Goal: Communication & Community: Participate in discussion

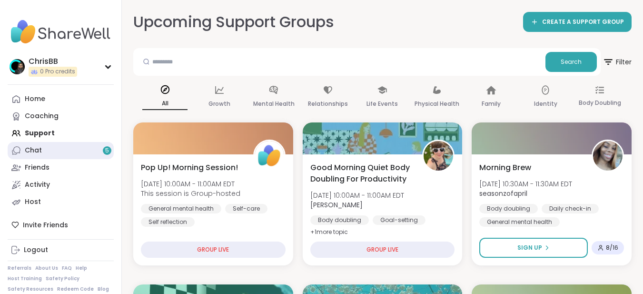
click at [39, 149] on div "Chat 5" at bounding box center [33, 151] width 17 height 10
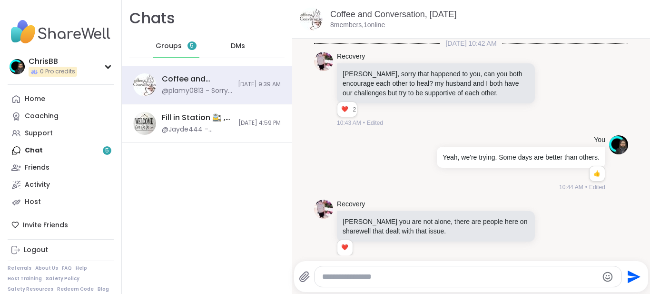
scroll to position [883, 0]
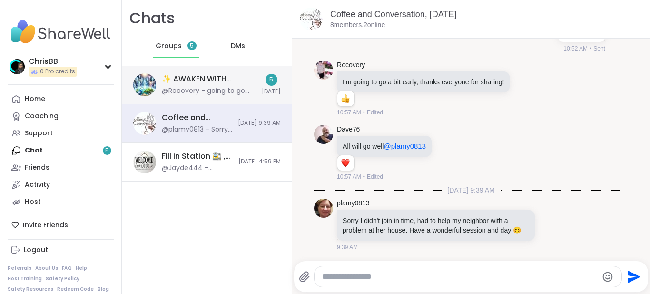
click at [203, 78] on div "✨ AWAKEN WITH BEAUTIFUL SOULS✨, [DATE]" at bounding box center [209, 79] width 94 height 10
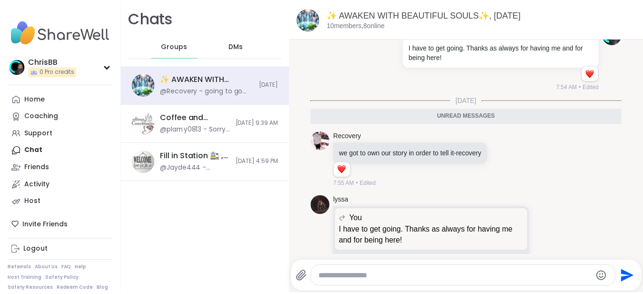
scroll to position [1900, 0]
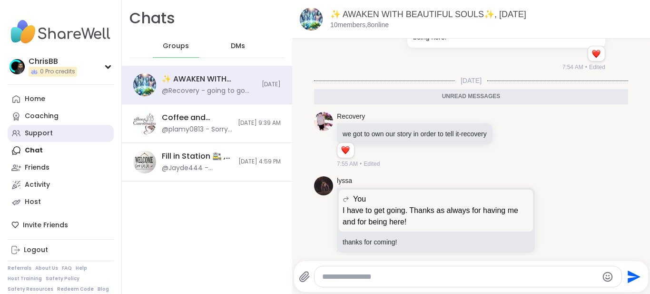
click at [48, 130] on div "Support" at bounding box center [39, 133] width 28 height 10
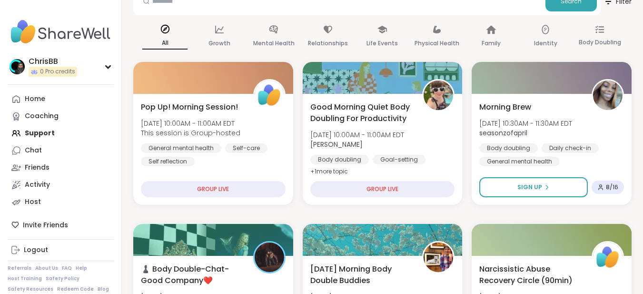
scroll to position [48, 0]
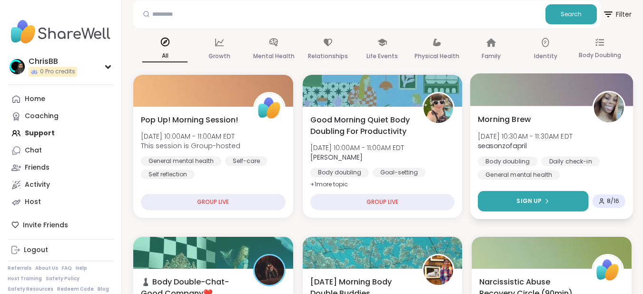
click at [533, 198] on span "Sign Up" at bounding box center [529, 200] width 25 height 9
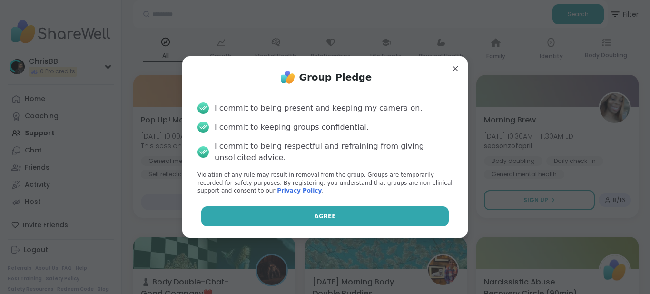
click at [318, 217] on span "Agree" at bounding box center [324, 216] width 21 height 9
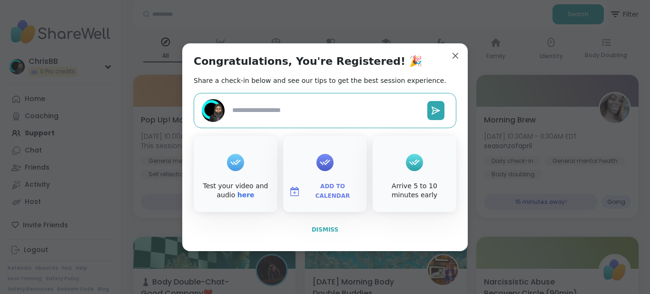
type textarea "*"
click at [321, 230] on span "Dismiss" at bounding box center [325, 229] width 27 height 7
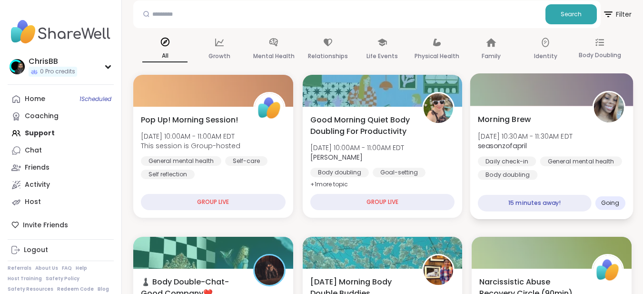
click at [517, 131] on span "[DATE] 10:30AM - 11:30AM EDT" at bounding box center [525, 136] width 95 height 10
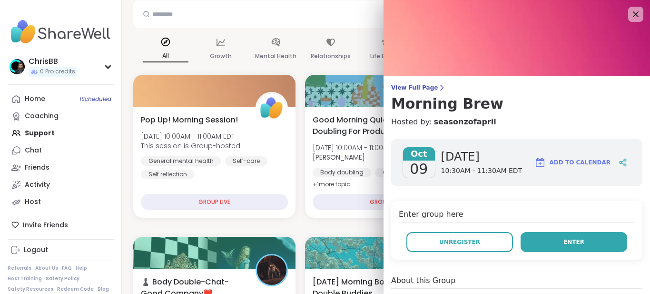
click at [563, 245] on span "Enter" at bounding box center [573, 241] width 21 height 9
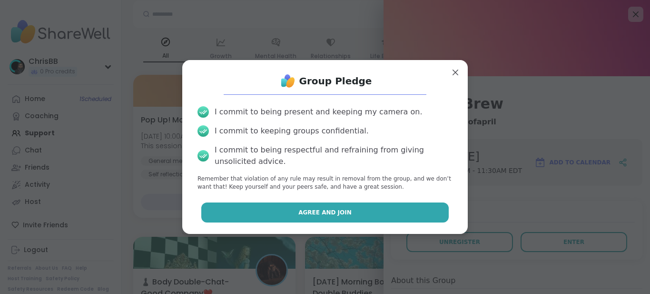
click at [344, 210] on button "Agree and Join" at bounding box center [325, 212] width 248 height 20
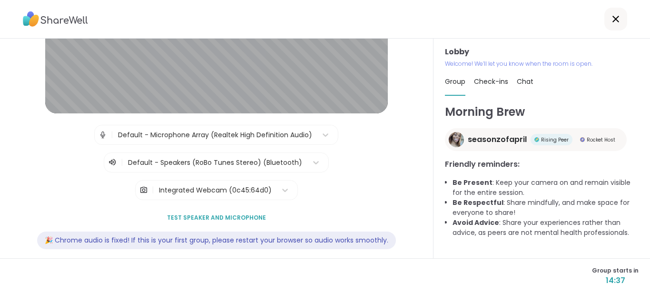
scroll to position [136, 0]
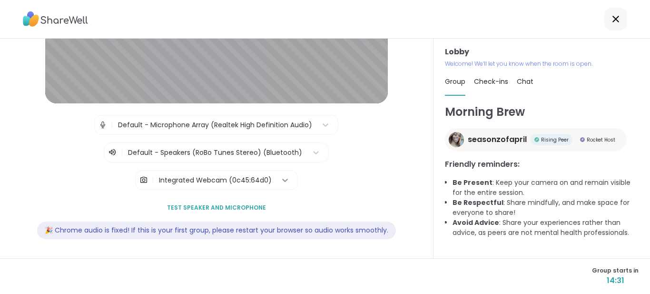
click at [280, 178] on icon at bounding box center [285, 180] width 10 height 10
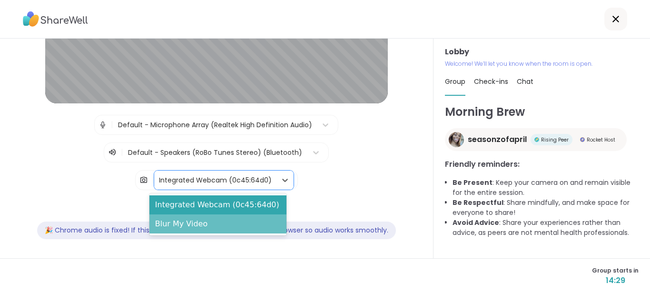
click at [193, 221] on div "Blur My Video" at bounding box center [217, 223] width 137 height 19
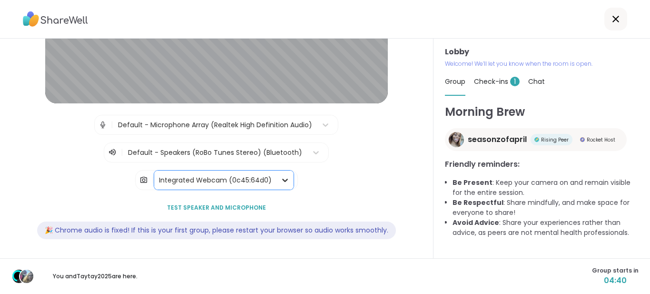
click at [280, 177] on icon at bounding box center [285, 180] width 10 height 10
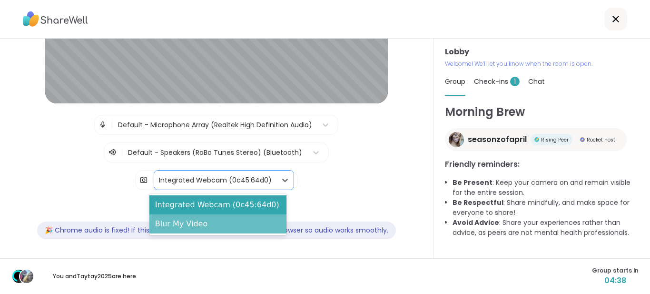
click at [213, 227] on div "Blur My Video" at bounding box center [217, 223] width 137 height 19
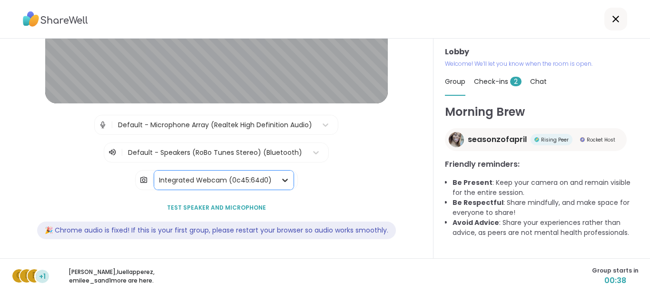
click at [282, 181] on icon at bounding box center [285, 179] width 6 height 3
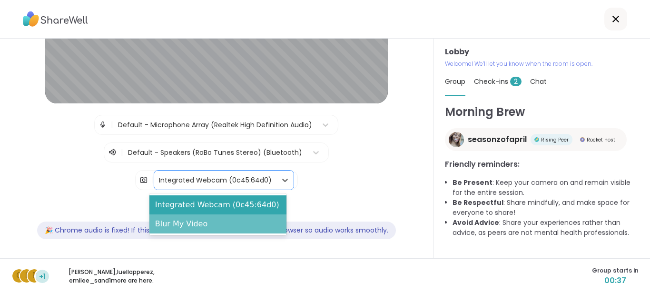
click at [219, 222] on div "Blur My Video" at bounding box center [217, 223] width 137 height 19
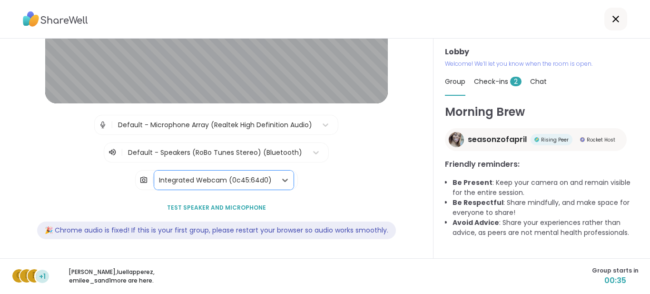
click at [366, 190] on div "Lobby | Default - Microphone Array (Realtek High Definition Audio) | Default - …" at bounding box center [216, 81] width 390 height 340
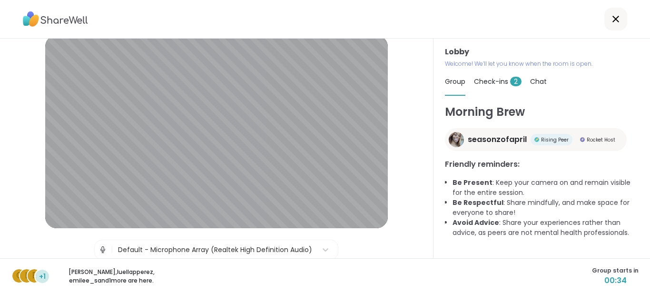
scroll to position [0, 0]
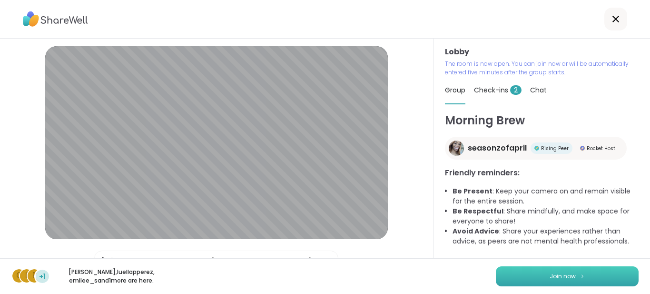
click at [565, 277] on span "Join now" at bounding box center [562, 276] width 26 height 9
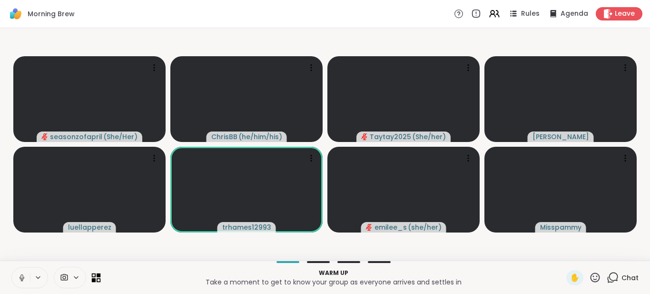
click at [98, 281] on icon at bounding box center [96, 277] width 9 height 9
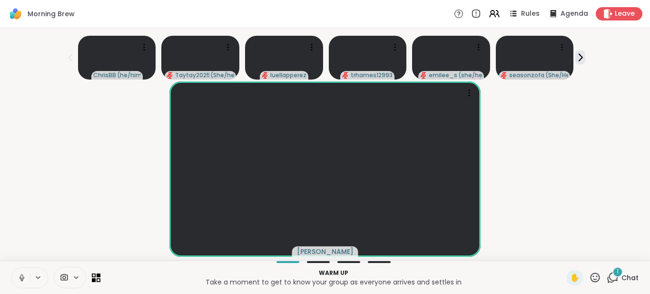
click at [612, 276] on div "1" at bounding box center [617, 271] width 10 height 10
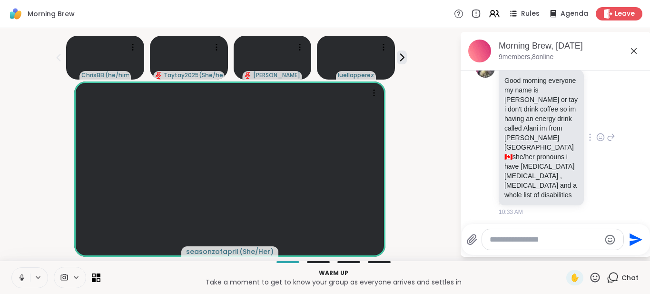
scroll to position [69, 0]
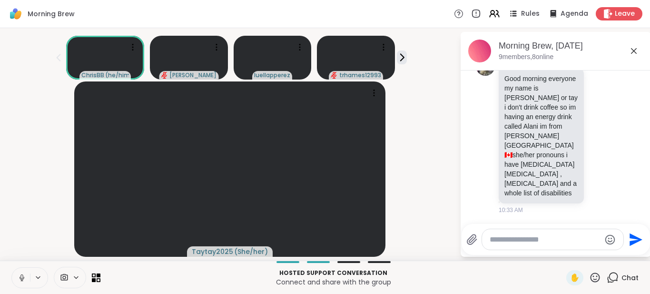
click at [21, 277] on icon at bounding box center [21, 276] width 2 height 4
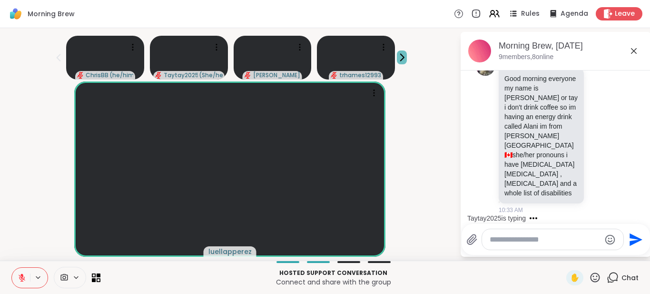
click at [397, 57] on icon at bounding box center [402, 57] width 10 height 10
click at [53, 58] on icon at bounding box center [58, 57] width 11 height 11
click at [97, 276] on icon at bounding box center [99, 275] width 4 height 4
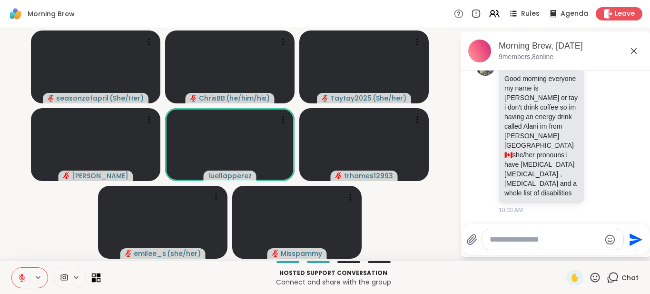
scroll to position [125, 0]
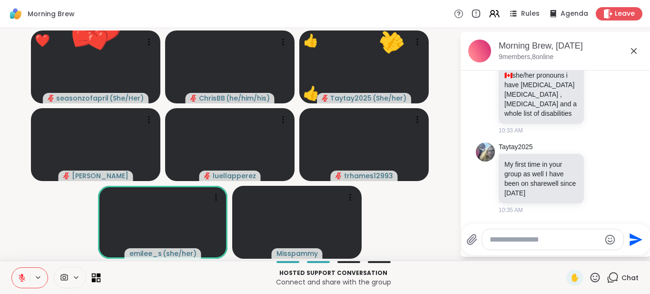
click at [97, 276] on icon at bounding box center [99, 275] width 4 height 4
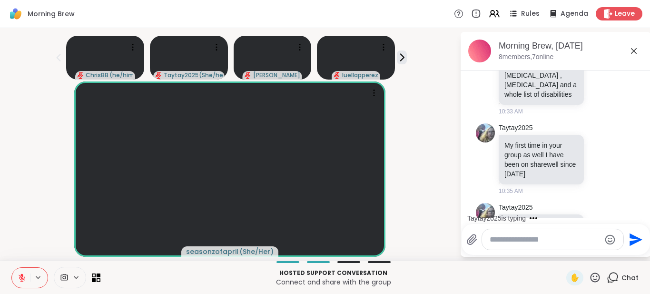
scroll to position [186, 0]
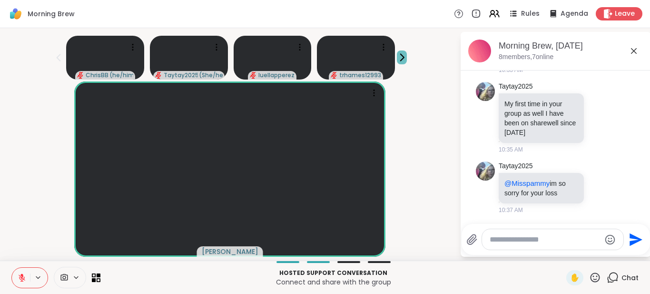
click at [401, 54] on icon at bounding box center [402, 57] width 10 height 10
click at [57, 56] on icon at bounding box center [59, 58] width 4 height 8
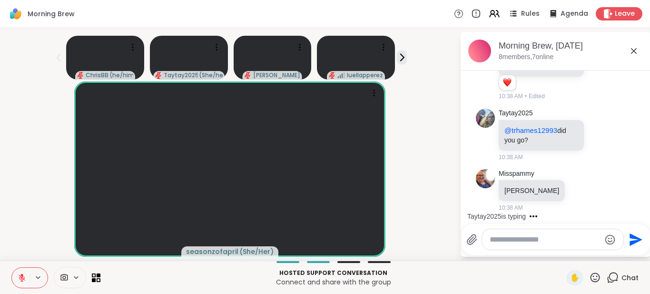
scroll to position [393, 0]
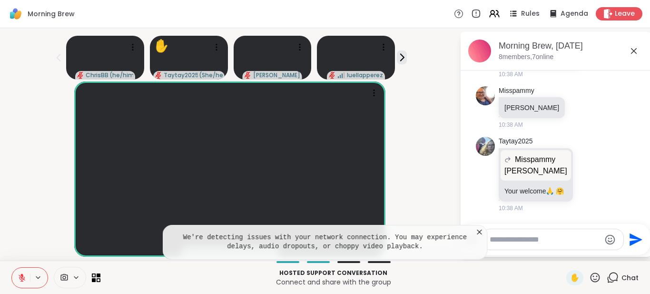
click at [419, 192] on div "seasonzofapril ( She/Her )" at bounding box center [230, 168] width 448 height 175
click at [479, 233] on icon at bounding box center [479, 231] width 5 height 5
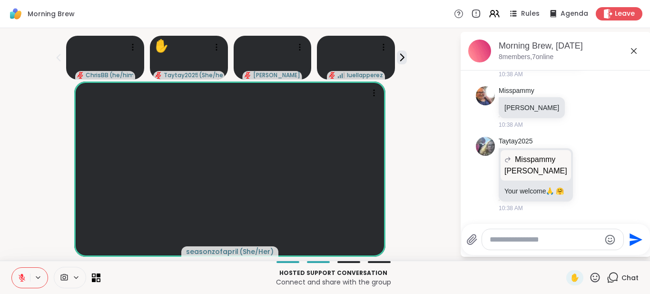
scroll to position [12, 0]
click at [436, 211] on div "seasonzofapril ( She/Her )" at bounding box center [230, 168] width 448 height 175
click at [397, 63] on button at bounding box center [402, 57] width 10 height 14
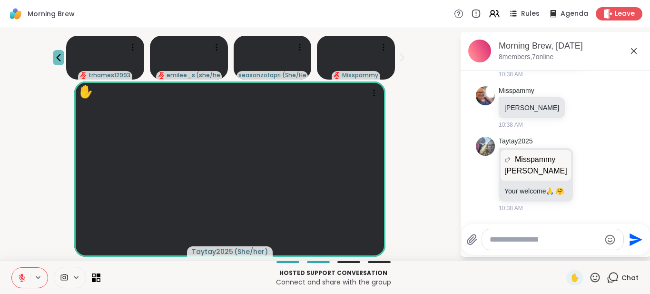
click at [55, 60] on icon at bounding box center [58, 57] width 11 height 11
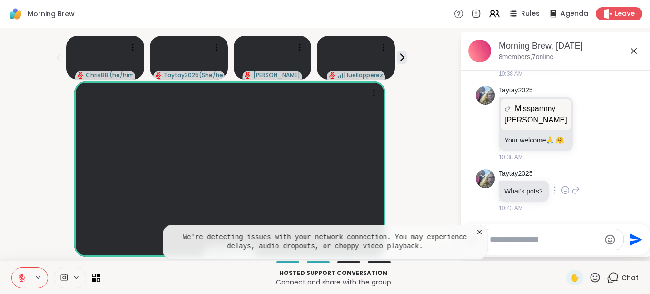
scroll to position [504, 0]
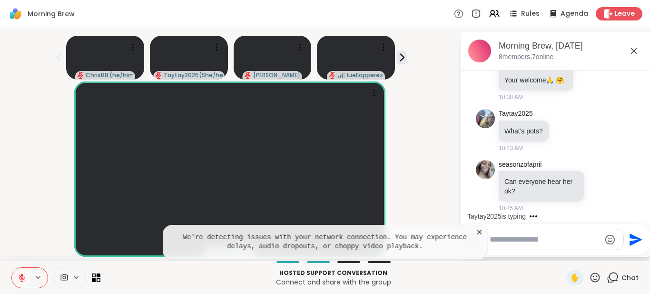
click at [478, 232] on icon at bounding box center [480, 232] width 10 height 10
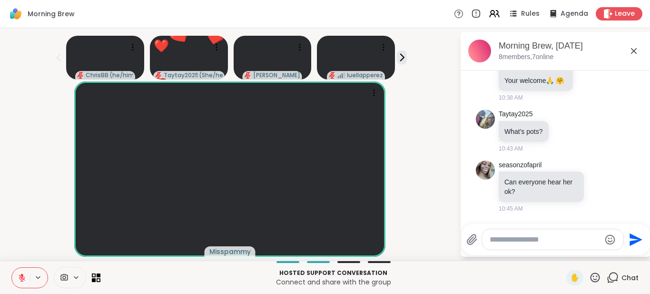
scroll to position [640, 0]
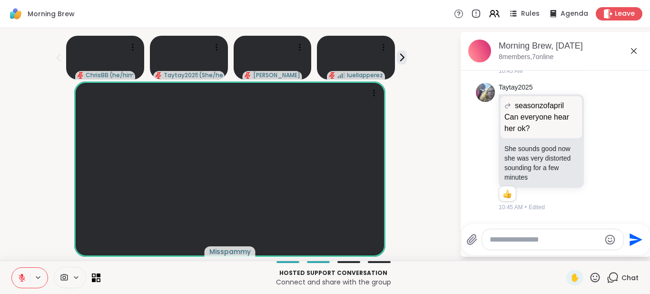
click at [521, 238] on textarea "Type your message" at bounding box center [545, 240] width 111 height 10
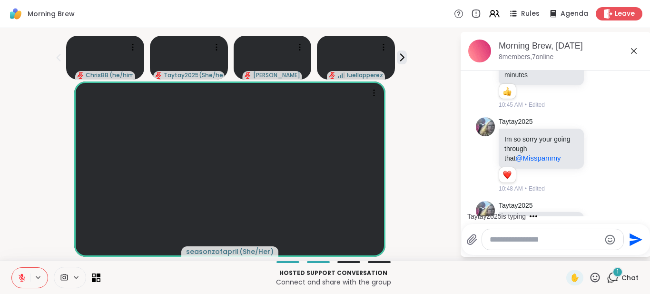
scroll to position [793, 0]
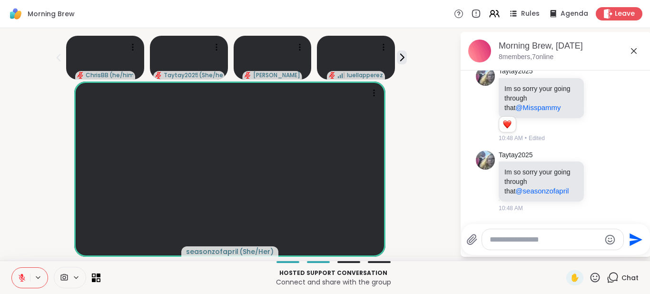
click at [434, 249] on div "seasonzofapril ( She/Her )" at bounding box center [230, 168] width 448 height 175
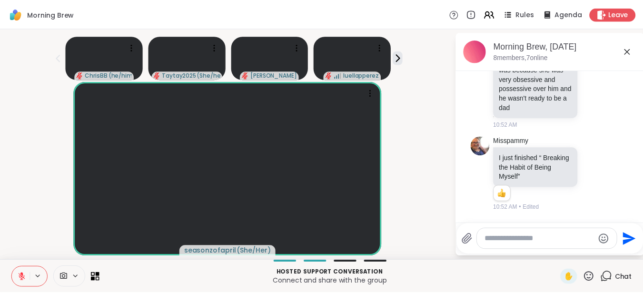
scroll to position [1099, 0]
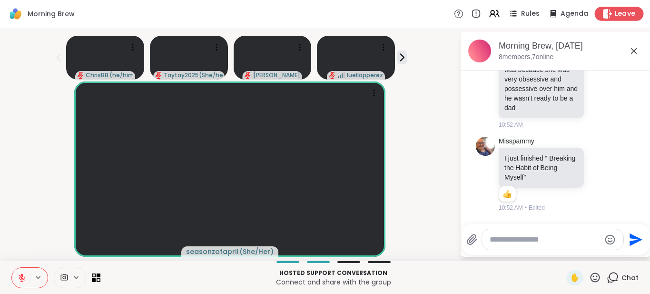
click at [615, 17] on span "Leave" at bounding box center [625, 14] width 21 height 10
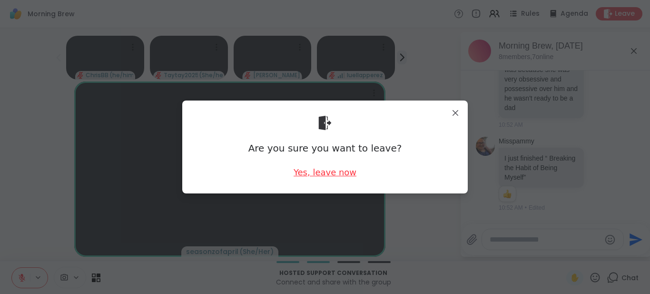
click at [333, 170] on div "Yes, leave now" at bounding box center [325, 172] width 63 height 12
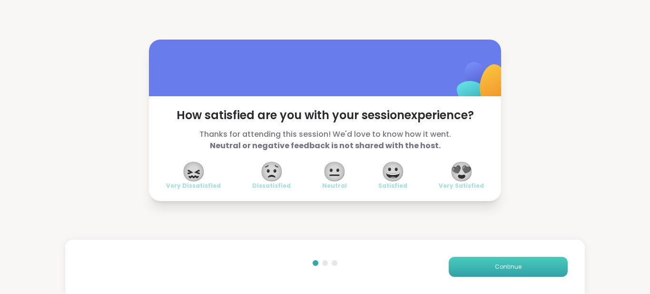
click at [500, 268] on span "Continue" at bounding box center [508, 266] width 27 height 9
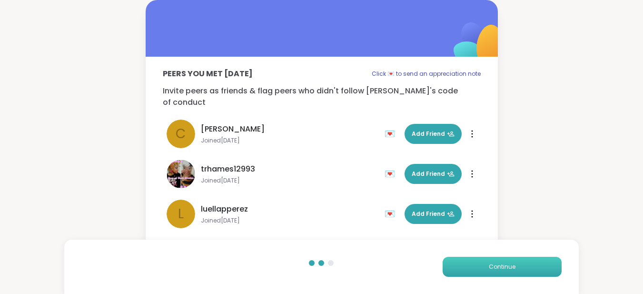
click at [499, 267] on span "Continue" at bounding box center [502, 266] width 27 height 9
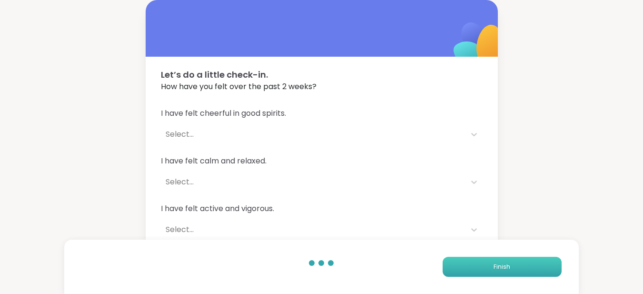
click at [498, 266] on span "Finish" at bounding box center [501, 266] width 17 height 9
